Goal: Browse casually: Explore the website without a specific task or goal

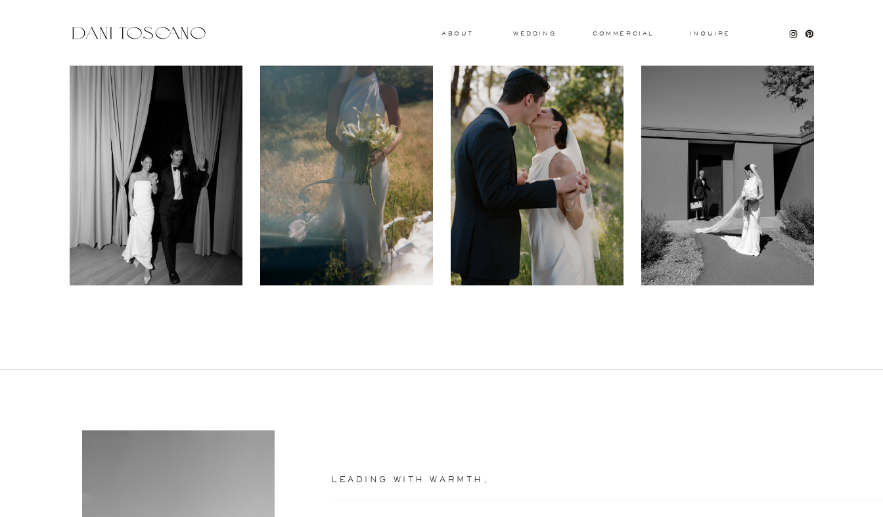
scroll to position [559, 0]
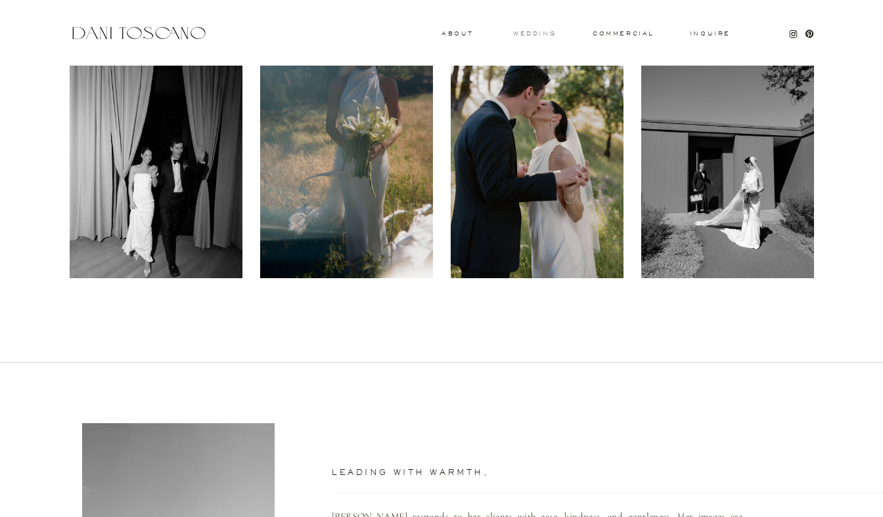
click at [541, 34] on h3 "wedding" at bounding box center [534, 33] width 43 height 5
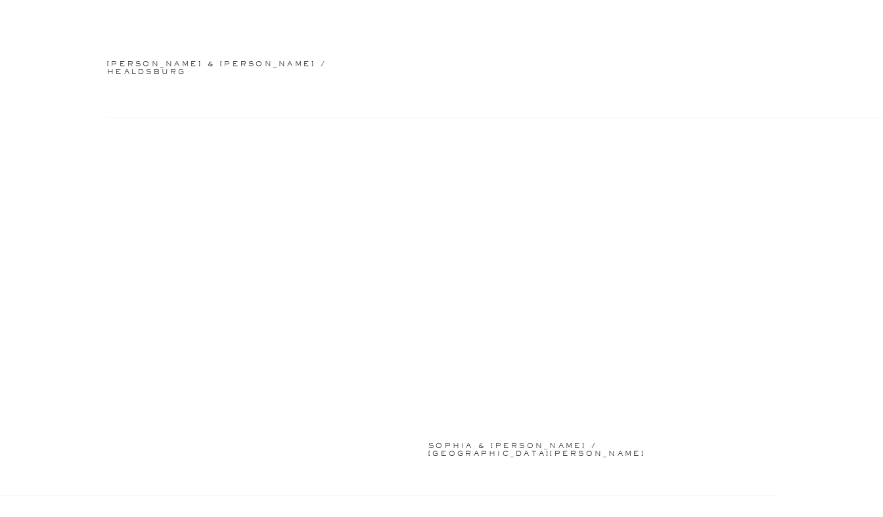
scroll to position [2218, 0]
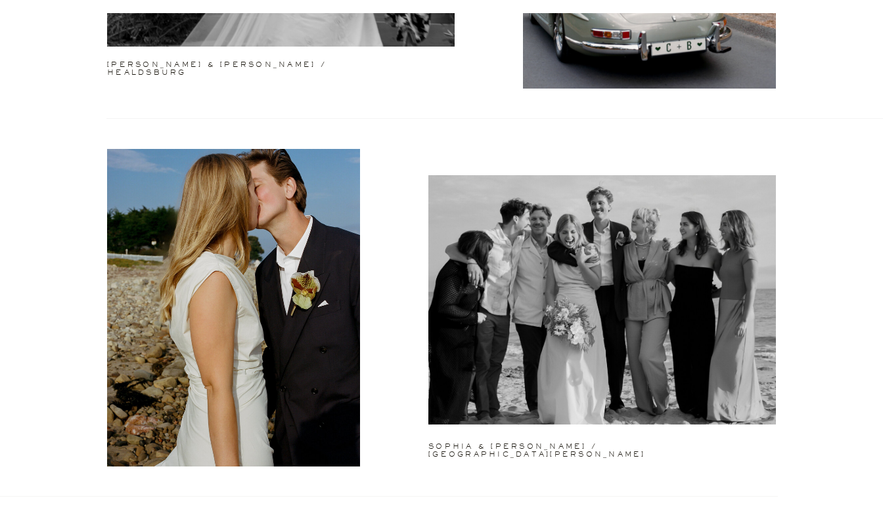
click at [493, 443] on h2 "sophia & lucas / santa barbara" at bounding box center [540, 445] width 225 height 5
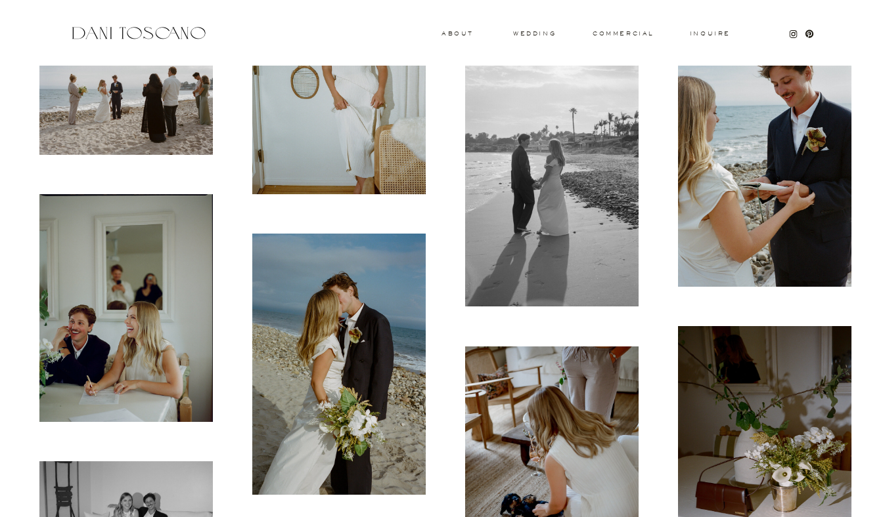
scroll to position [9354, 0]
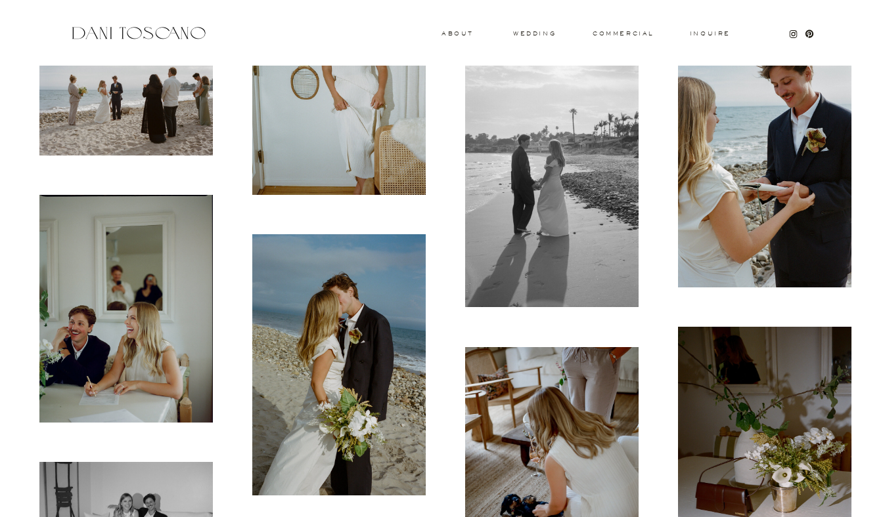
click at [72, 338] on img at bounding box center [125, 309] width 173 height 228
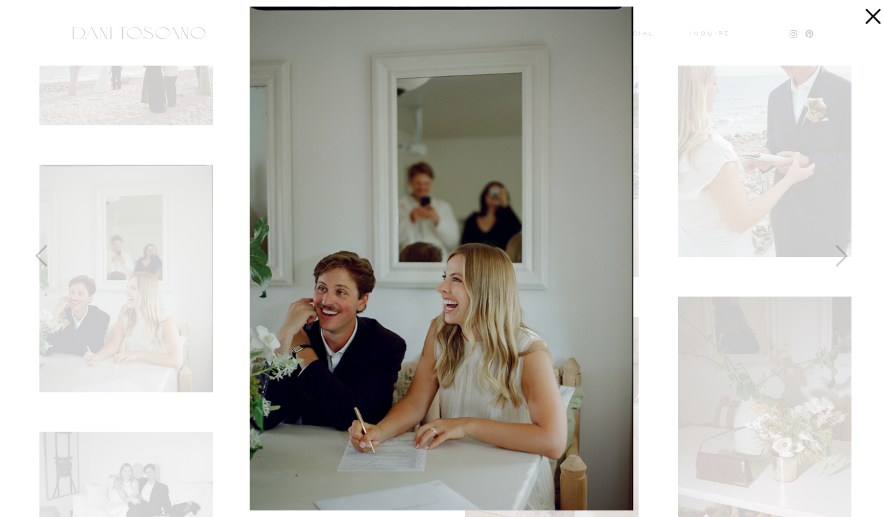
scroll to position [9383, 0]
click at [699, 49] on div at bounding box center [441, 258] width 883 height 517
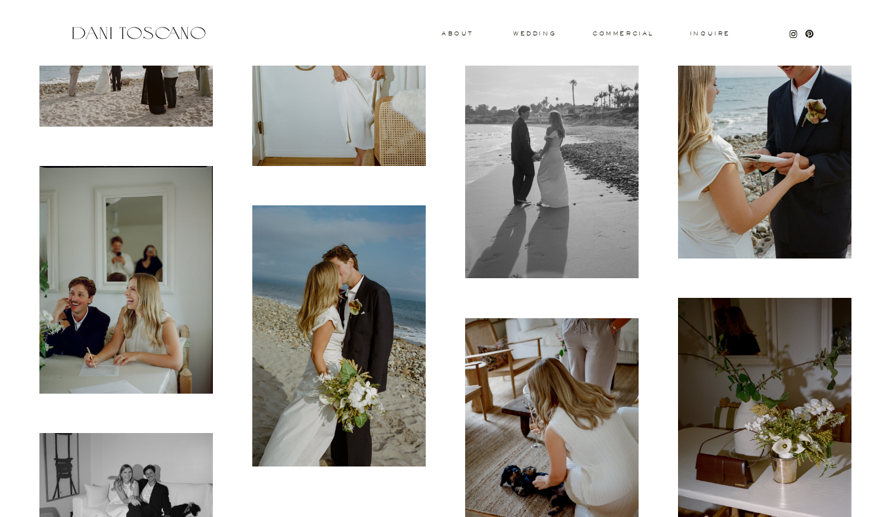
scroll to position [9678, 0]
